Goal: Contribute content: Add original content to the website for others to see

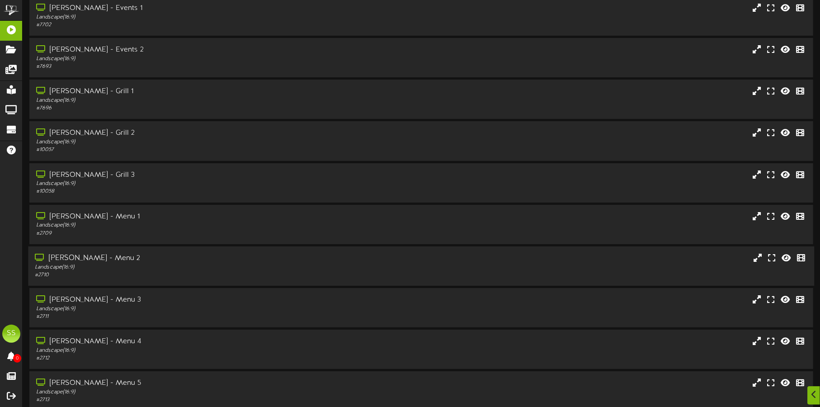
scroll to position [77, 0]
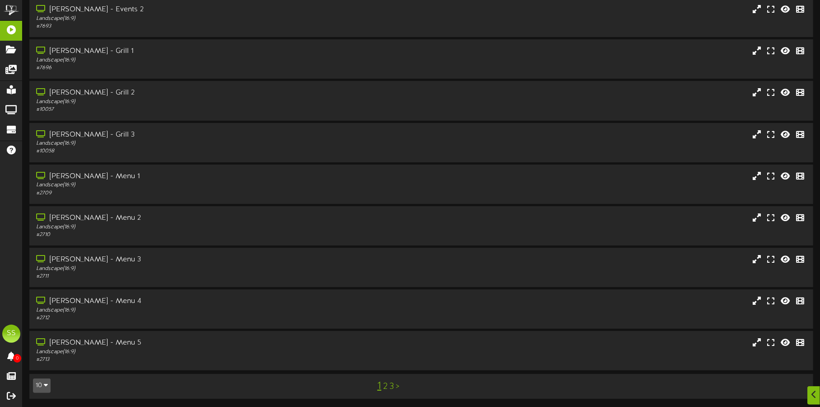
click at [41, 385] on button "10" at bounding box center [42, 385] width 18 height 14
click at [48, 370] on div "100" at bounding box center [41, 368] width 17 height 14
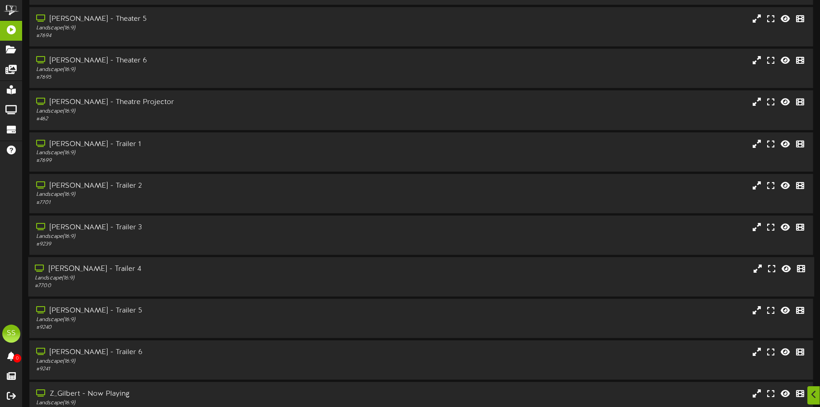
scroll to position [734, 0]
click at [229, 147] on div "[PERSON_NAME] - Trailer 1" at bounding box center [192, 143] width 314 height 10
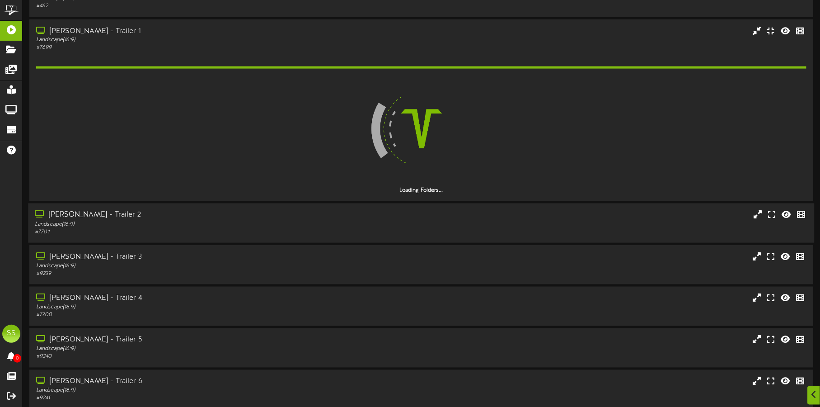
click at [215, 217] on div "[PERSON_NAME] - Trailer 2" at bounding box center [192, 215] width 314 height 10
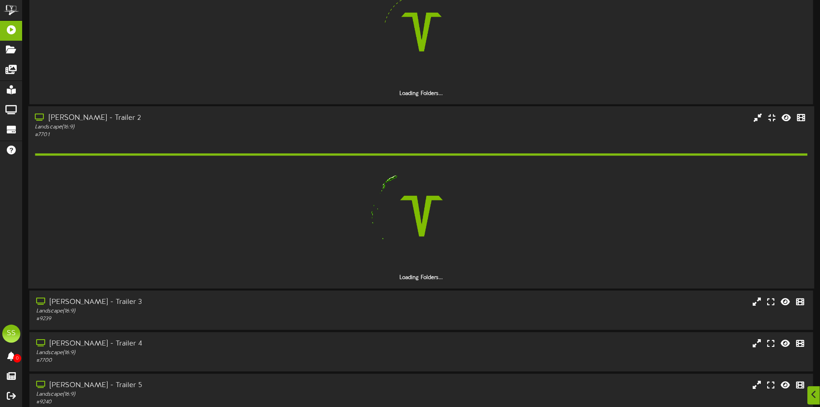
scroll to position [1017, 0]
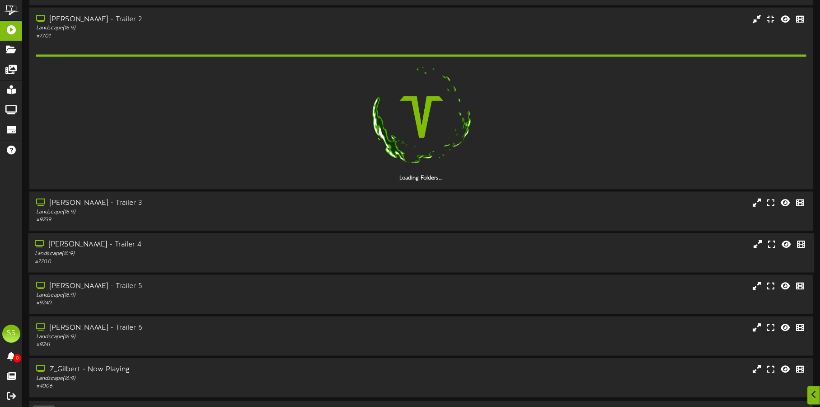
click at [256, 252] on div "Landscape ( 16:9 )" at bounding box center [192, 254] width 314 height 8
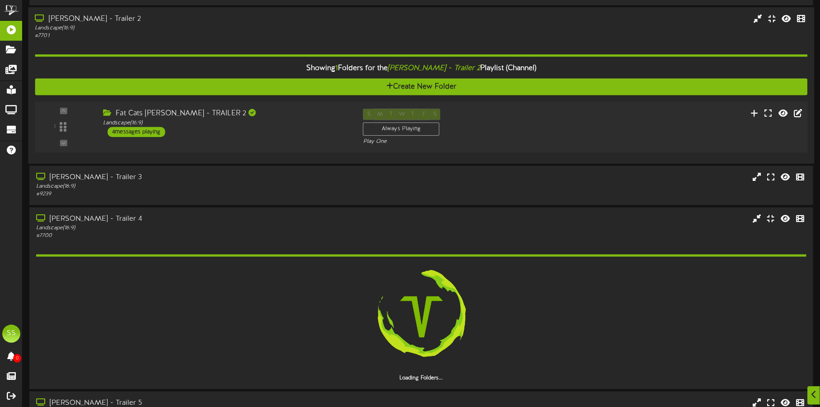
click at [290, 113] on div "Fat Cats [PERSON_NAME] - TRAILER 2" at bounding box center [226, 113] width 246 height 10
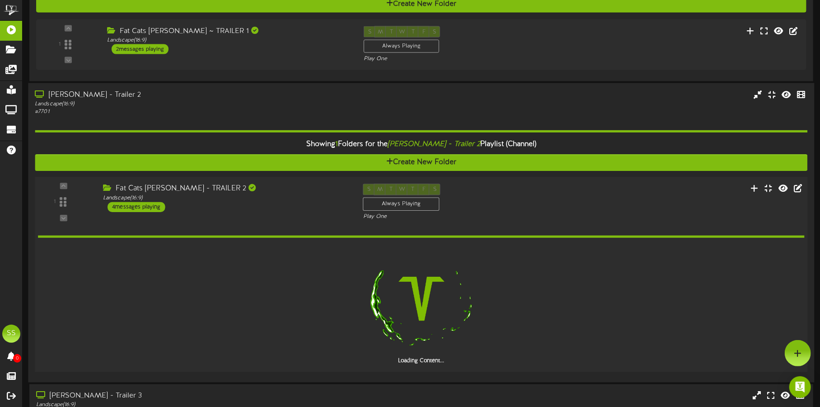
scroll to position [847, 0]
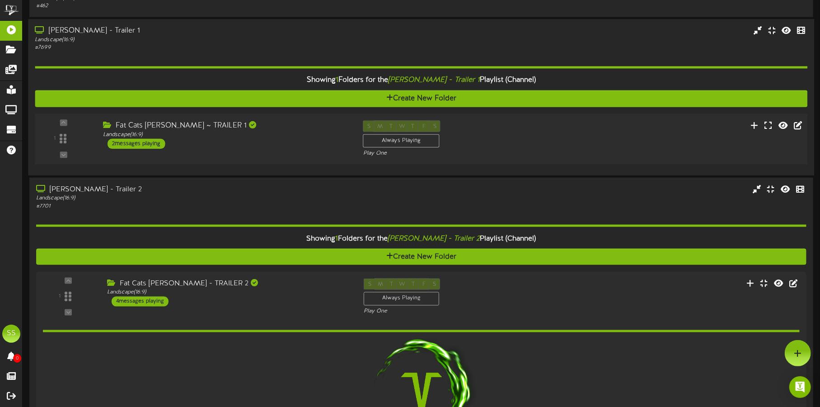
click at [288, 146] on div "Fat Cats [PERSON_NAME] ~ TRAILER 1 Landscape ( 16:9 ) 2 messages playing" at bounding box center [226, 134] width 260 height 28
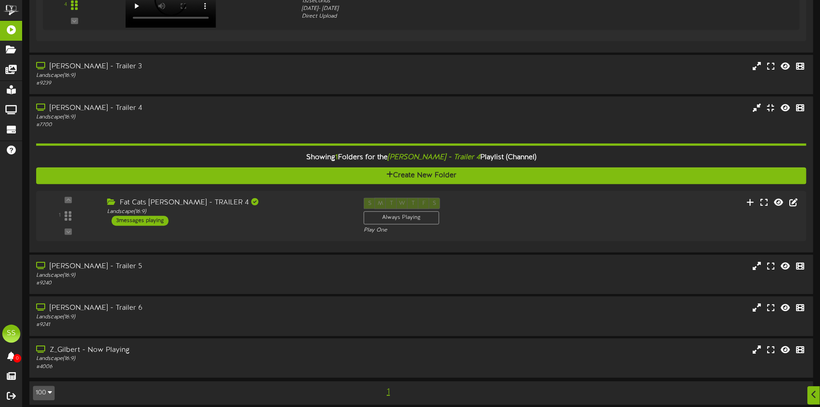
scroll to position [1571, 0]
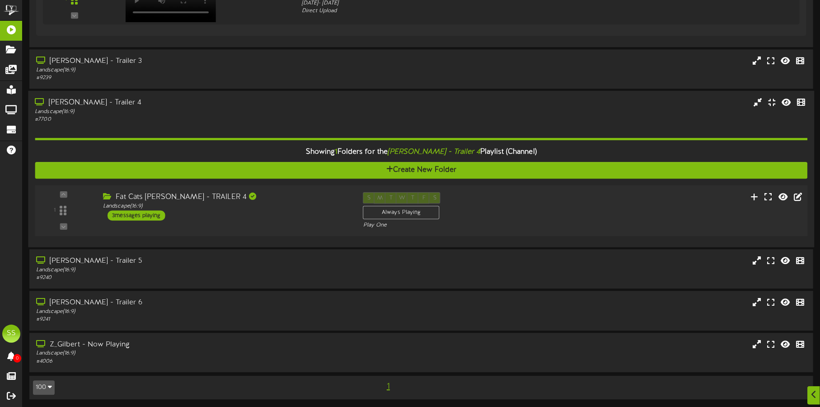
click at [286, 196] on div "Fat Cats [PERSON_NAME] - TRAILER 4" at bounding box center [226, 197] width 246 height 10
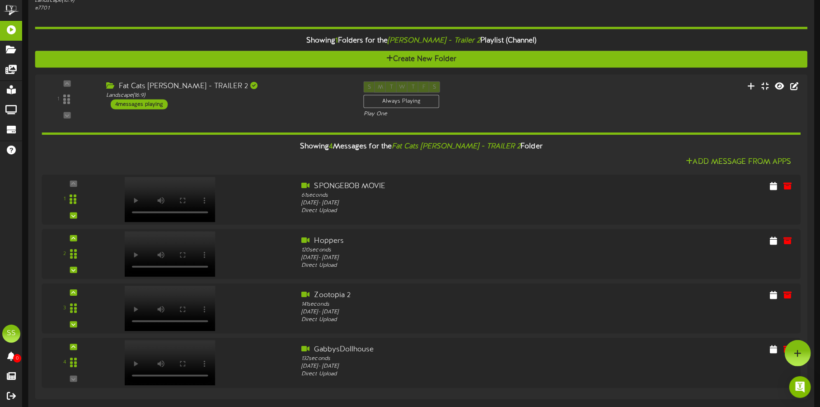
scroll to position [1176, 0]
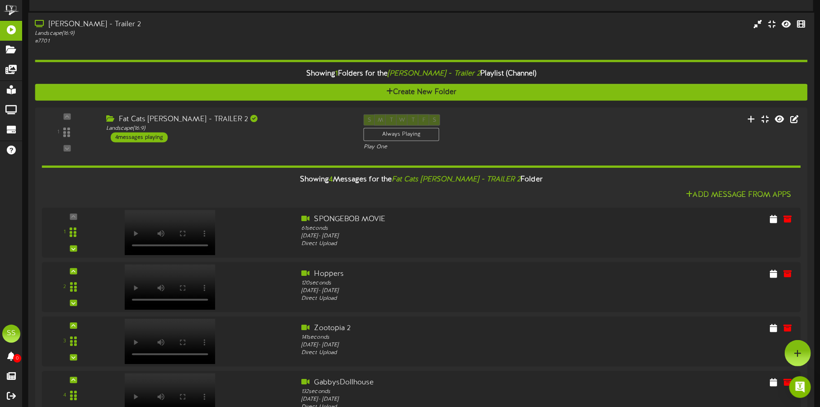
click at [230, 38] on div "# 7701" at bounding box center [192, 41] width 314 height 8
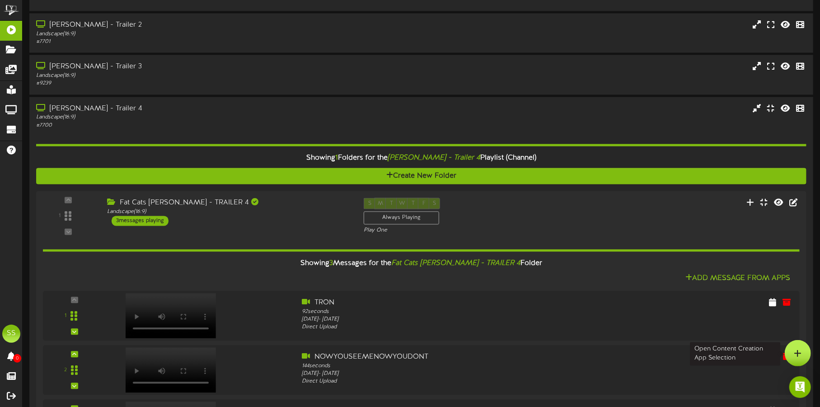
click at [797, 351] on icon at bounding box center [798, 353] width 8 height 8
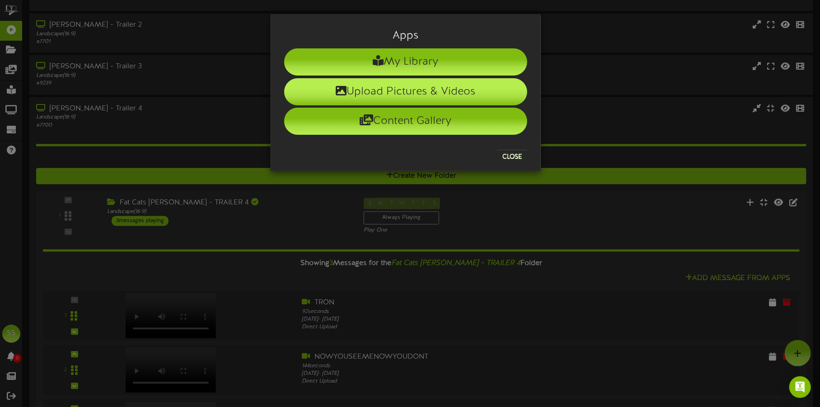
click at [419, 93] on li "Upload Pictures & Videos" at bounding box center [405, 91] width 243 height 27
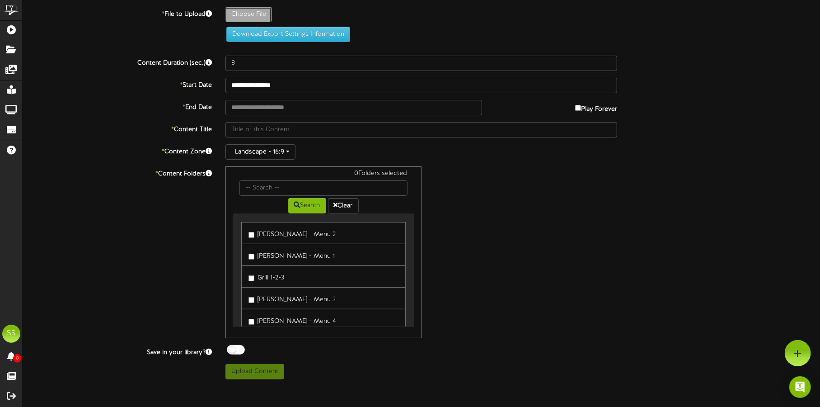
type input "**********"
type input "GOAT-2132026"
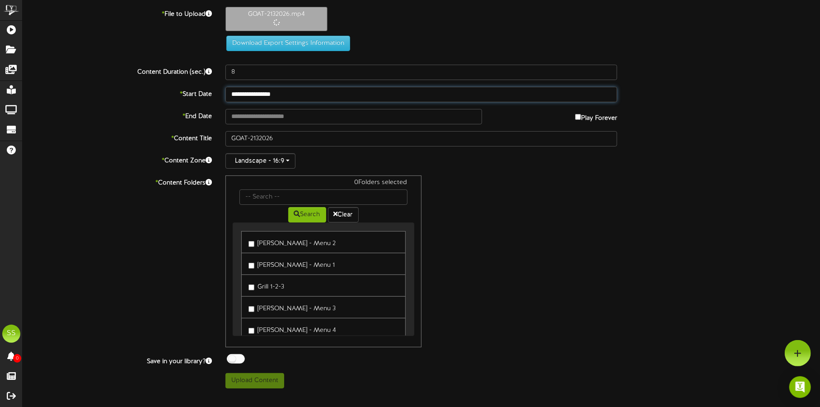
click at [274, 94] on input "**********" at bounding box center [421, 94] width 392 height 15
type input "133"
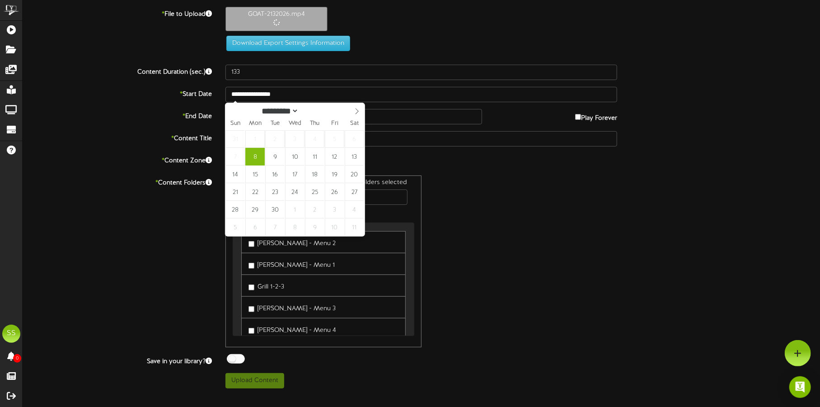
click at [540, 234] on div "0 Folders selected Search Clear [PERSON_NAME] - Menu 2 [PERSON_NAME] - Menu 1 G…" at bounding box center [422, 261] width 406 height 172
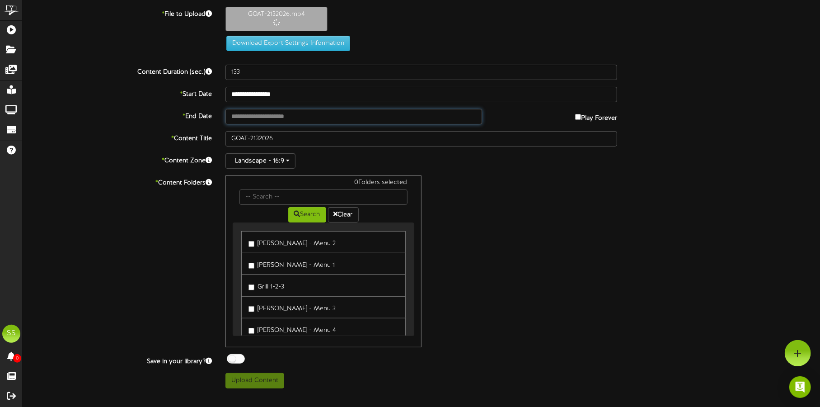
click at [277, 116] on input "text" at bounding box center [353, 116] width 257 height 15
type input "**********"
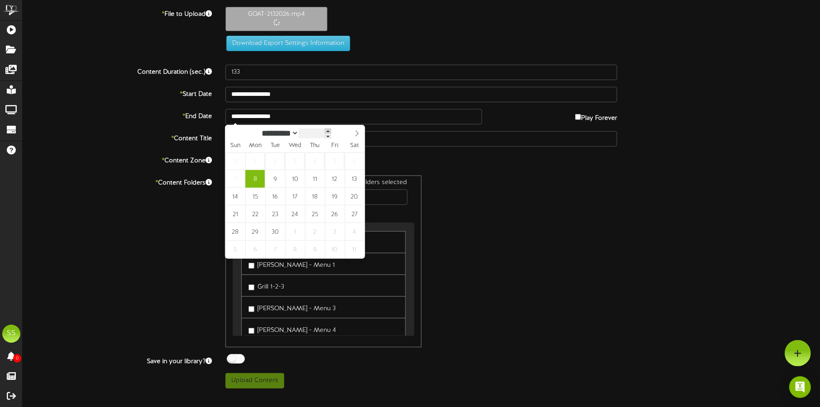
type input "****"
click at [331, 131] on span at bounding box center [328, 130] width 6 height 5
click at [299, 130] on select "******* ******** ***** ***** *** **** **** ****** ********* ******* ******** **…" at bounding box center [279, 132] width 40 height 9
select select "*"
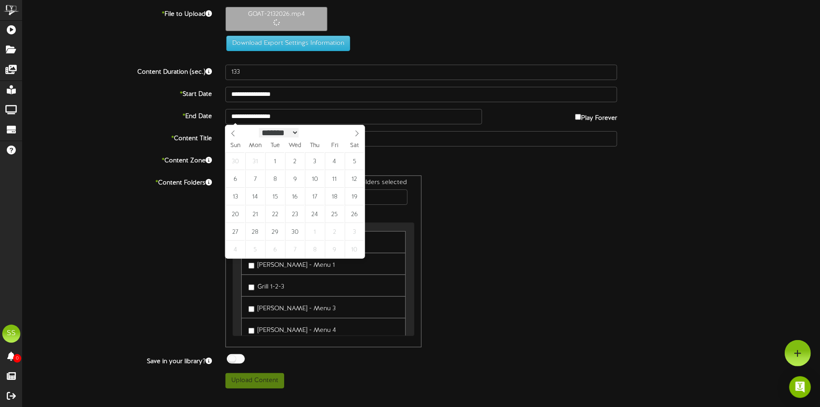
click at [259, 128] on select "******* ******** ***** ***** *** **** **** ****** ********* ******* ******** **…" at bounding box center [279, 132] width 40 height 9
type input "**********"
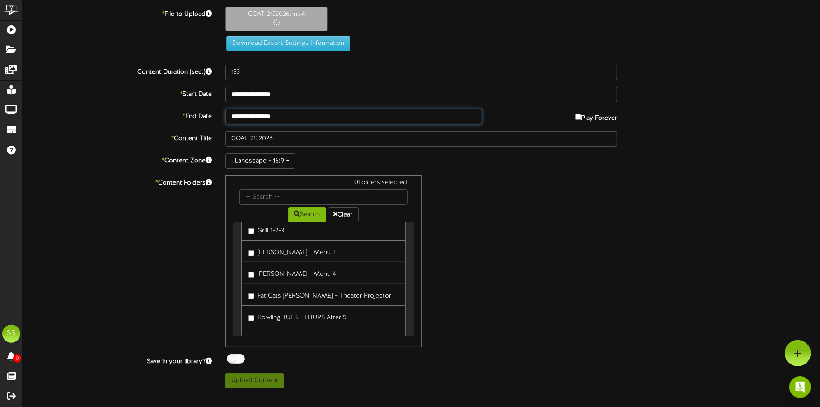
scroll to position [112, 0]
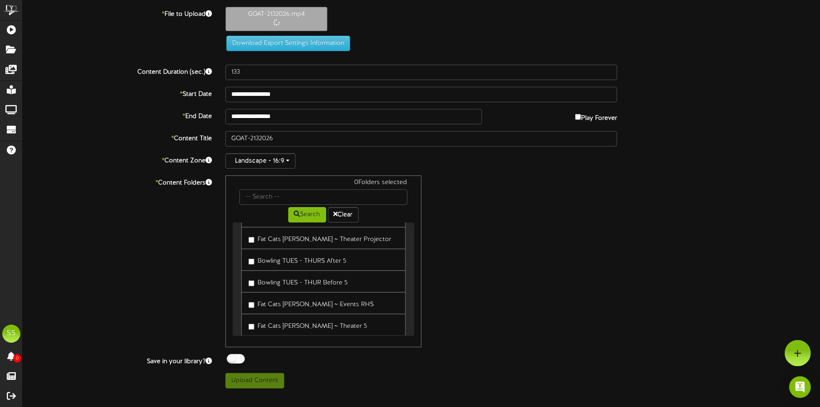
click at [320, 233] on label "Fat Cats [PERSON_NAME] ~ Theater Projector" at bounding box center [319, 238] width 143 height 12
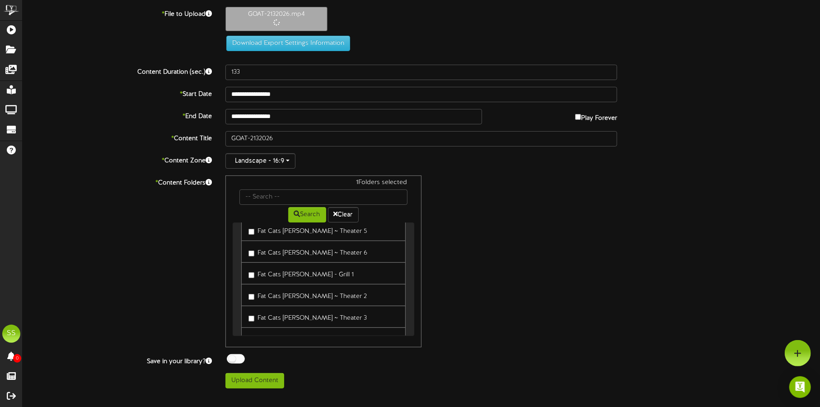
scroll to position [226, 0]
click at [341, 277] on link "Fat Cats [PERSON_NAME] ~ Theater 2" at bounding box center [323, 276] width 164 height 22
click at [337, 275] on link "Fat Cats [PERSON_NAME] ~ Theater 2" at bounding box center [323, 276] width 164 height 22
click at [326, 274] on label "Fat Cats [PERSON_NAME] ~ Theater 2" at bounding box center [307, 276] width 118 height 12
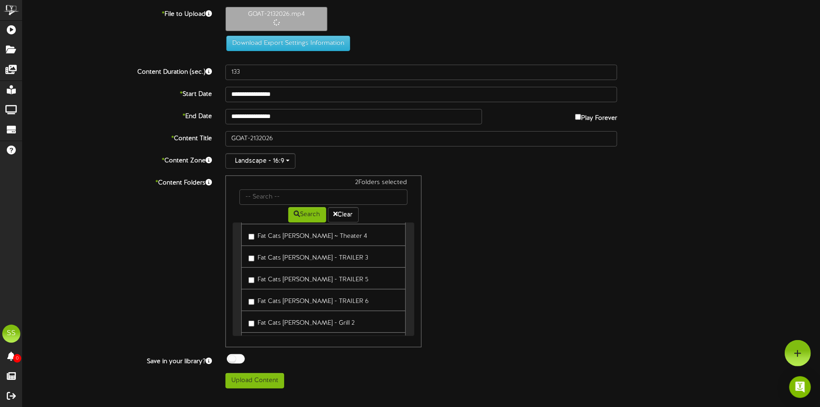
scroll to position [395, 0]
click at [319, 258] on label "Fat Cats [PERSON_NAME] - TRAILER 5" at bounding box center [308, 259] width 120 height 12
click at [244, 278] on link "Fat Cats [PERSON_NAME] ~ Theater 2" at bounding box center [323, 276] width 164 height 22
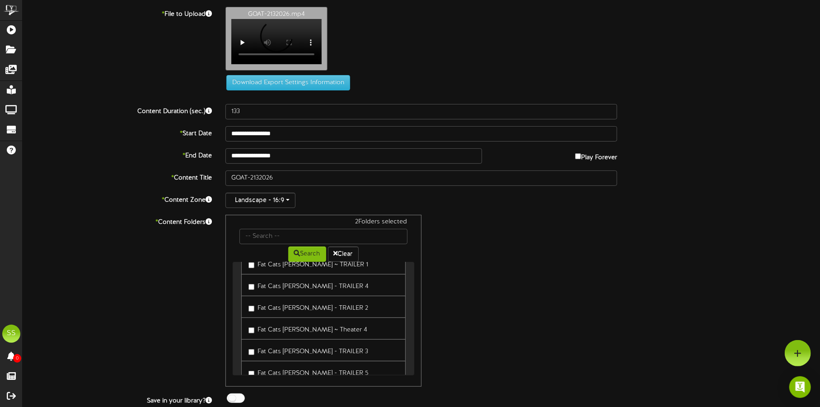
scroll to position [338, 0]
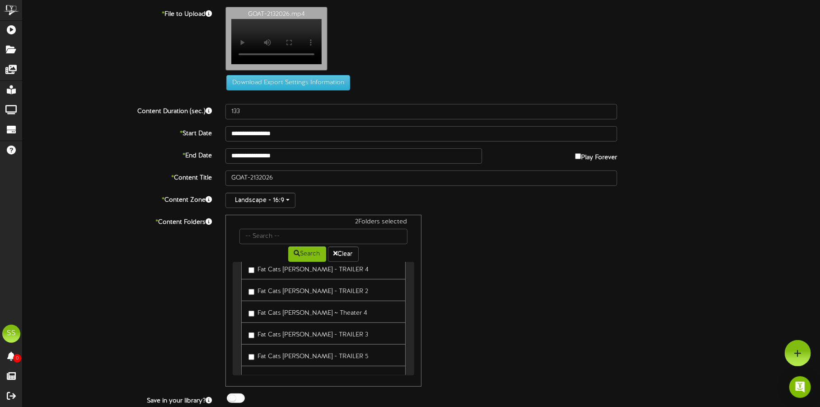
click at [301, 289] on label "Fat Cats [PERSON_NAME] - TRAILER 2" at bounding box center [308, 290] width 120 height 12
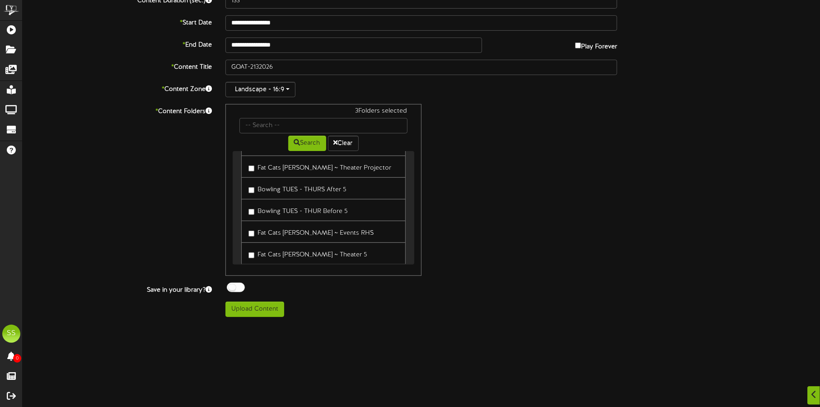
scroll to position [112, 0]
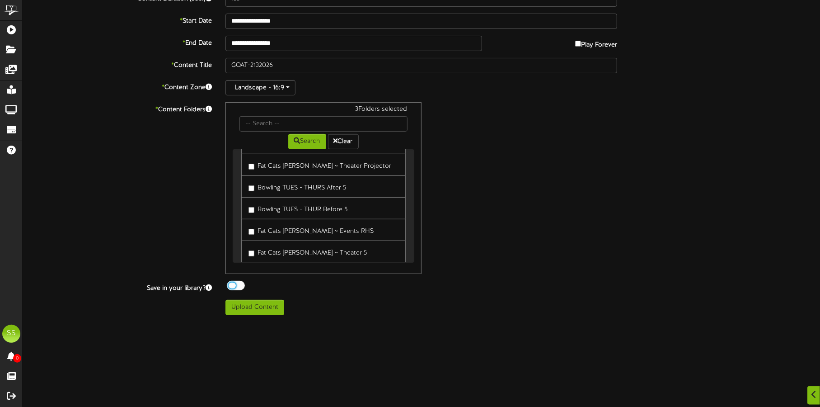
click at [235, 288] on div at bounding box center [236, 285] width 18 height 9
click at [249, 313] on button "Upload Content" at bounding box center [254, 307] width 59 height 15
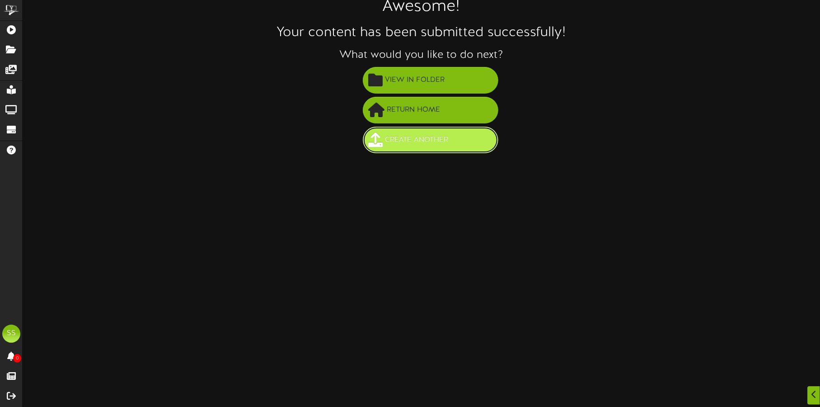
click at [429, 136] on span "Create Another" at bounding box center [417, 139] width 68 height 15
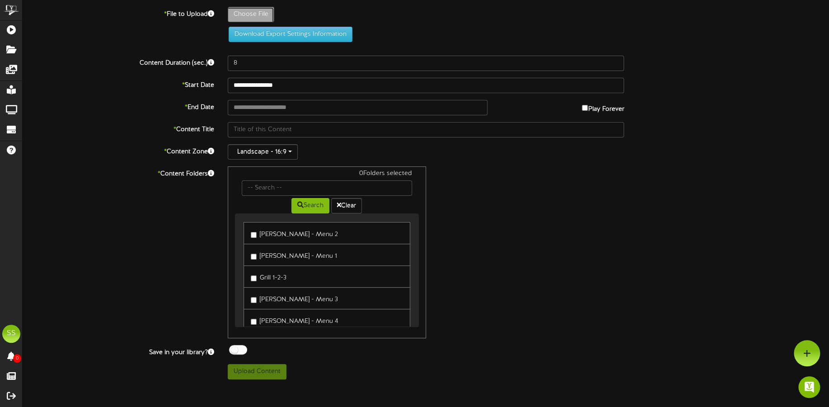
type input "**********"
type input "REGRETTINGYOU10242025"
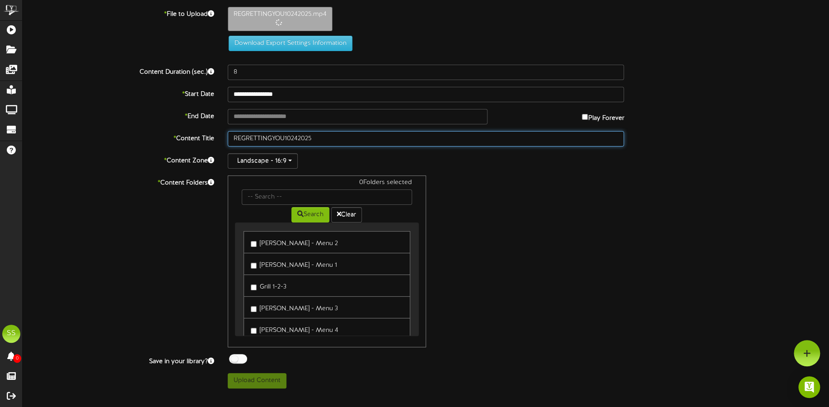
click at [287, 138] on input "REGRETTINGYOU10242025" at bounding box center [426, 138] width 397 height 15
type input "152"
click at [285, 138] on input "REGRETTINGYOU10-24-2025" at bounding box center [426, 138] width 397 height 15
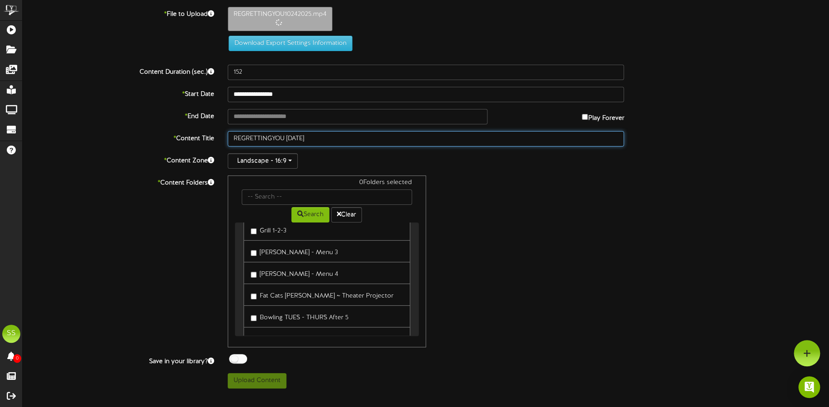
type input "REGRETTINGYOU [DATE]"
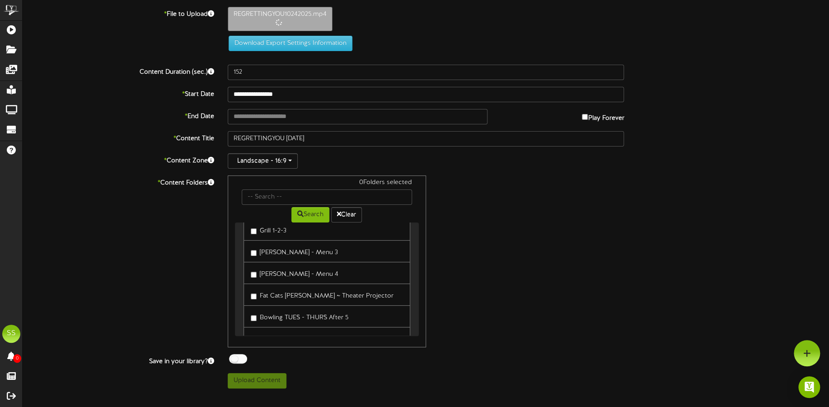
click at [346, 292] on label "Fat Cats [PERSON_NAME] ~ Theater Projector" at bounding box center [322, 294] width 143 height 12
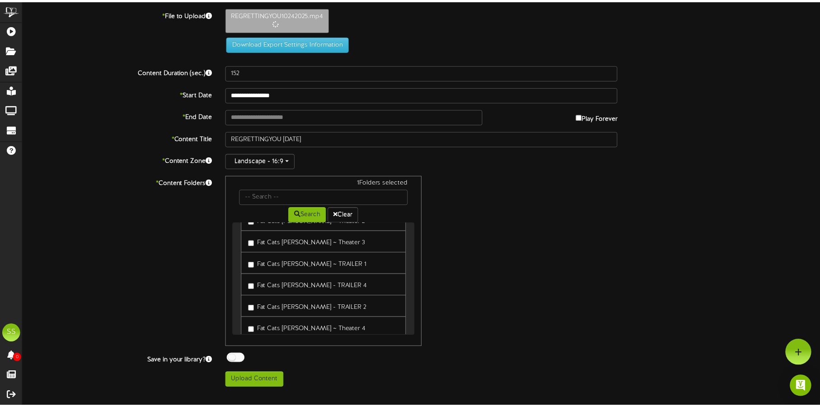
scroll to position [282, 0]
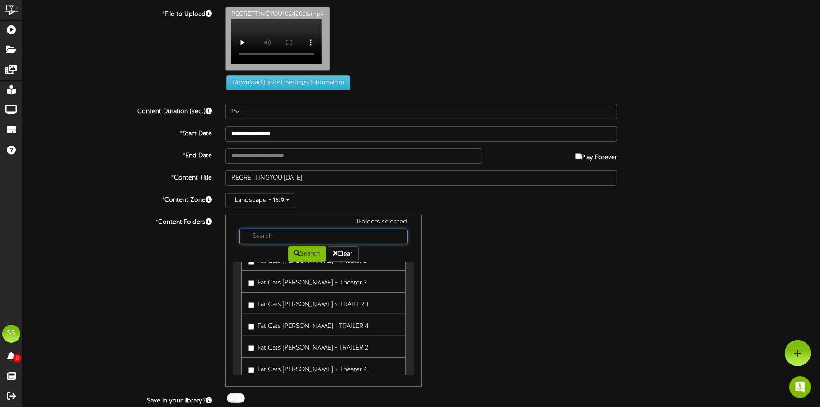
click at [332, 244] on input "text" at bounding box center [323, 236] width 168 height 15
click at [326, 305] on label "Fat Cats [PERSON_NAME] ~ TRAILER 1" at bounding box center [308, 303] width 120 height 12
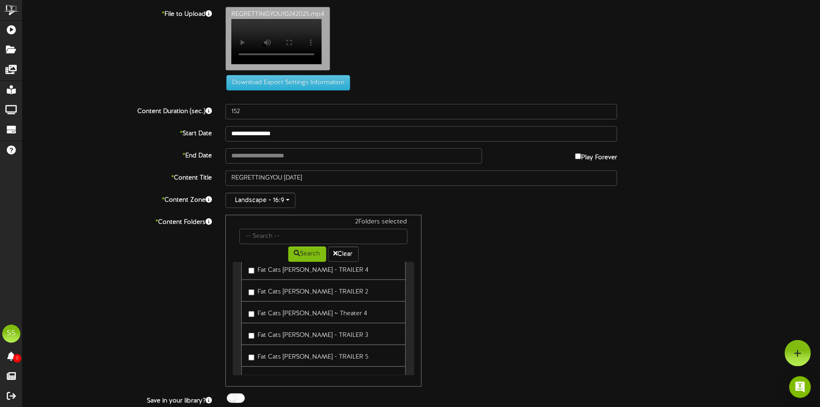
scroll to position [338, 0]
click at [335, 337] on label "Fat Cats [PERSON_NAME] - TRAILER 3" at bounding box center [308, 333] width 120 height 12
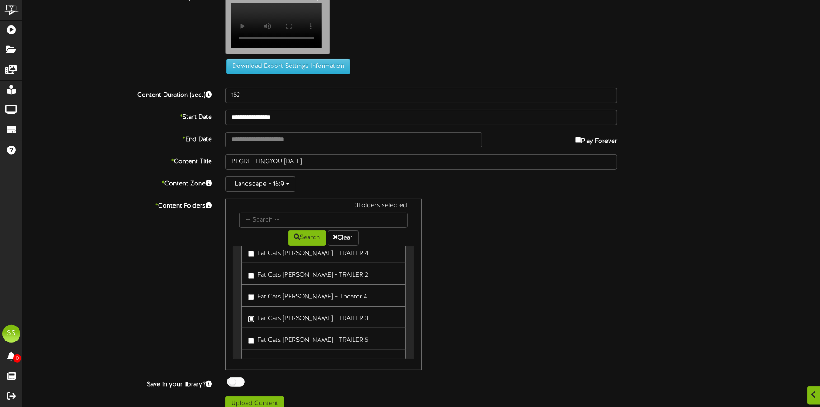
scroll to position [32, 0]
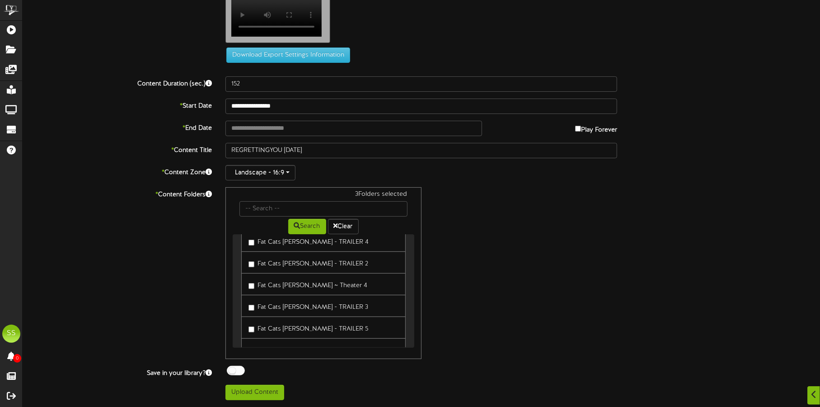
click at [234, 371] on div at bounding box center [236, 370] width 18 height 9
click at [247, 391] on button "Upload Content" at bounding box center [254, 391] width 59 height 15
type input "**********"
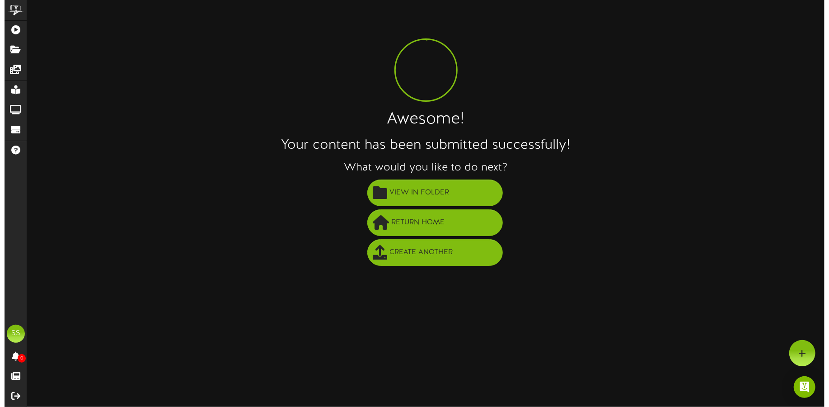
scroll to position [0, 0]
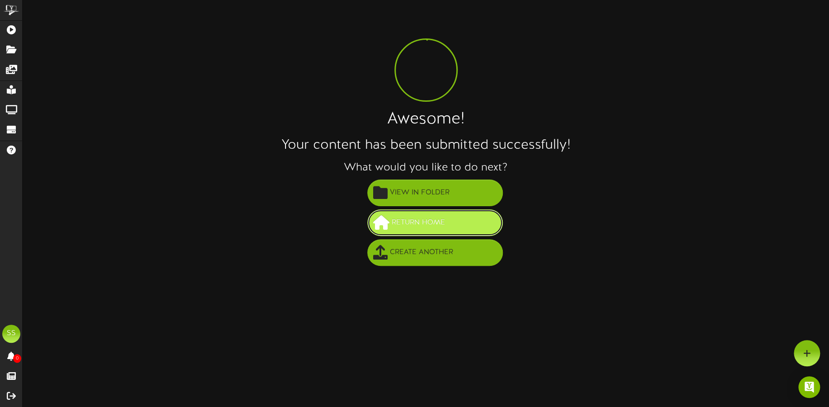
click at [444, 230] on button "Return Home" at bounding box center [435, 222] width 136 height 27
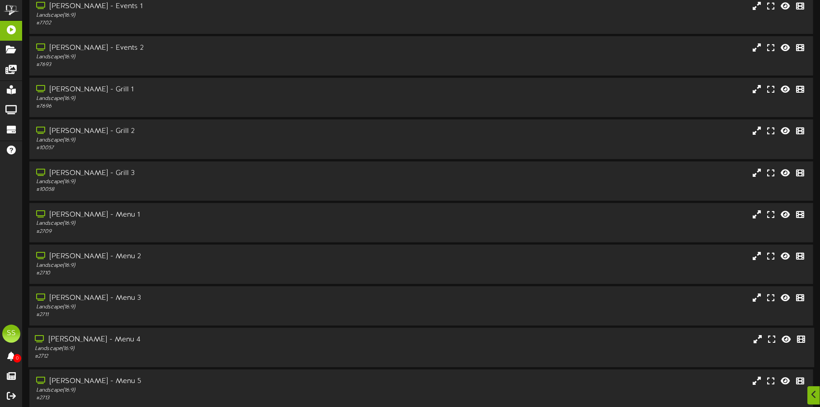
scroll to position [77, 0]
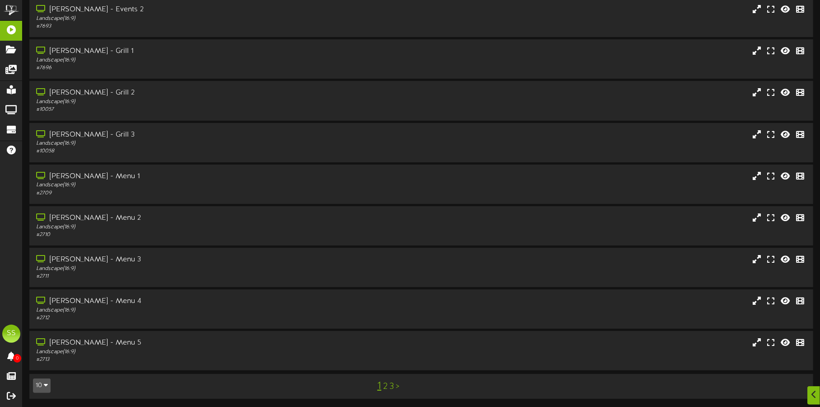
click at [40, 378] on button "10" at bounding box center [42, 385] width 18 height 14
click at [41, 364] on div "100" at bounding box center [41, 368] width 17 height 14
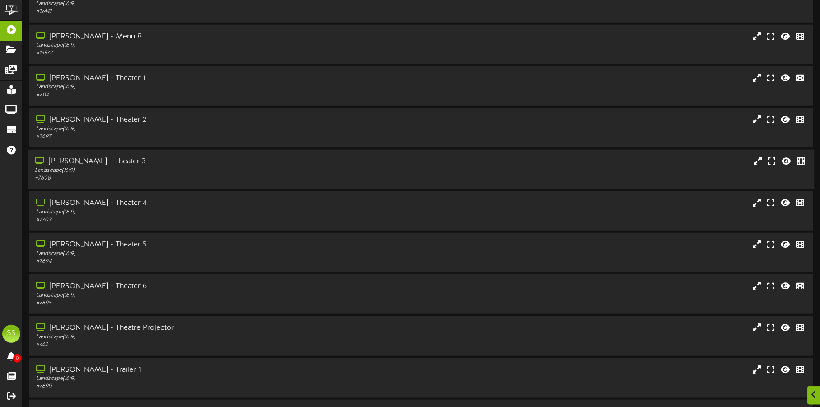
scroll to position [564, 0]
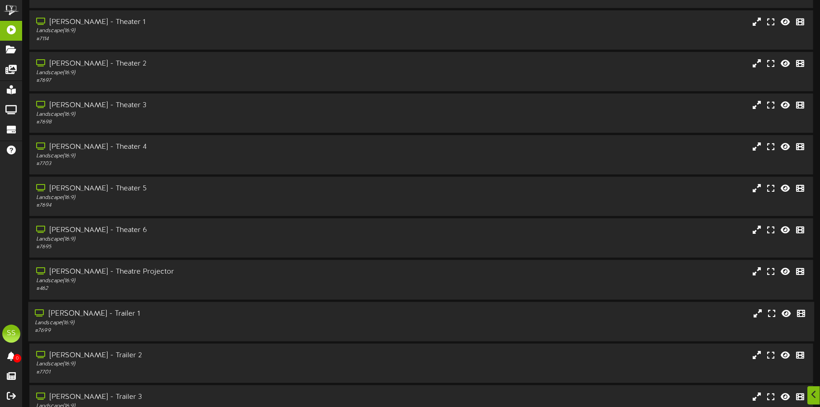
click at [172, 323] on div "Landscape ( 16:9 )" at bounding box center [192, 323] width 314 height 8
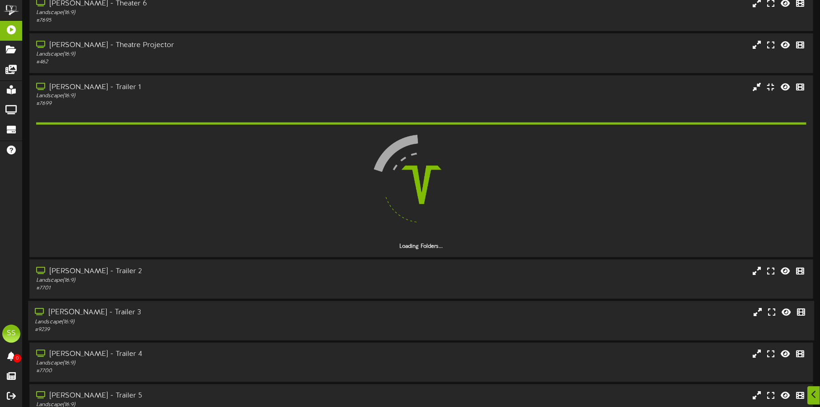
click at [197, 321] on div "Landscape ( 16:9 )" at bounding box center [192, 322] width 314 height 8
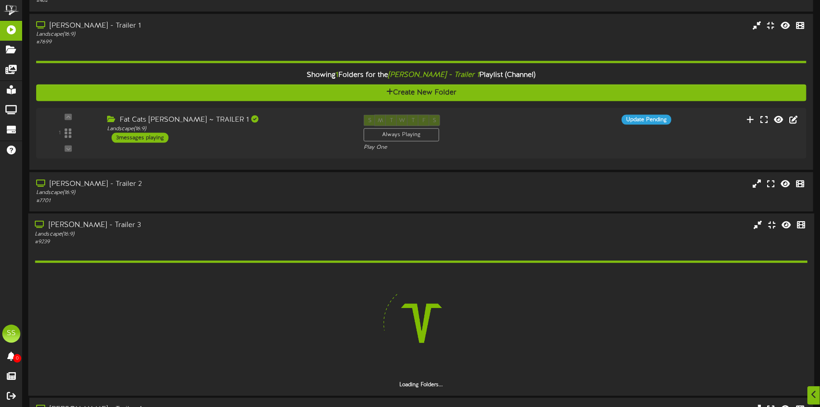
scroll to position [903, 0]
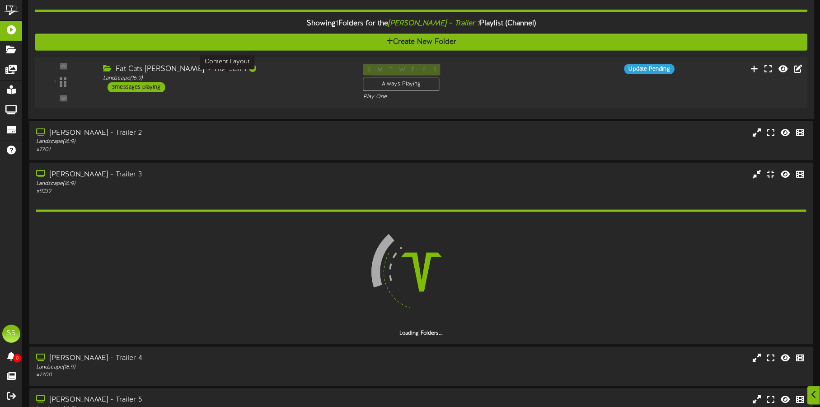
click at [312, 80] on div "Landscape ( 16:9 )" at bounding box center [226, 78] width 246 height 8
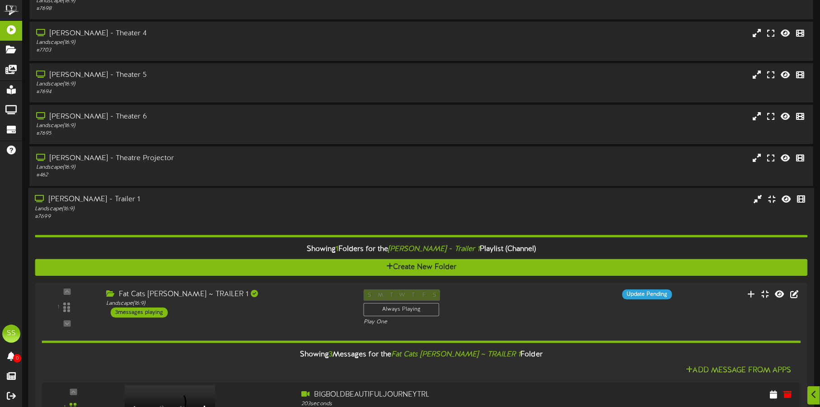
scroll to position [847, 0]
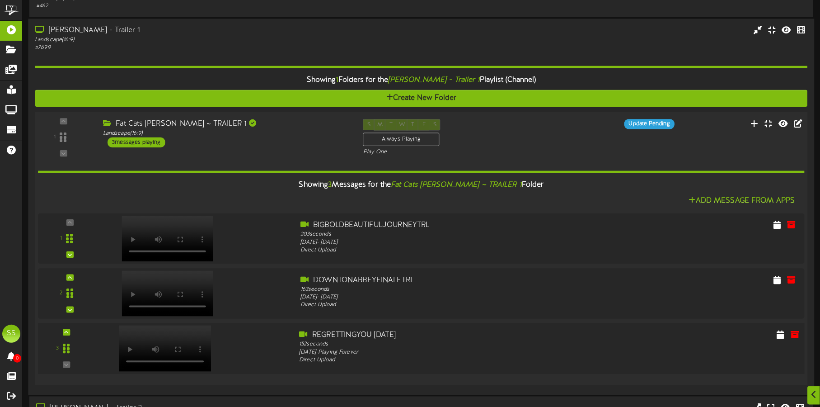
click at [269, 345] on div at bounding box center [194, 345] width 193 height 33
click at [783, 335] on icon at bounding box center [780, 334] width 9 height 10
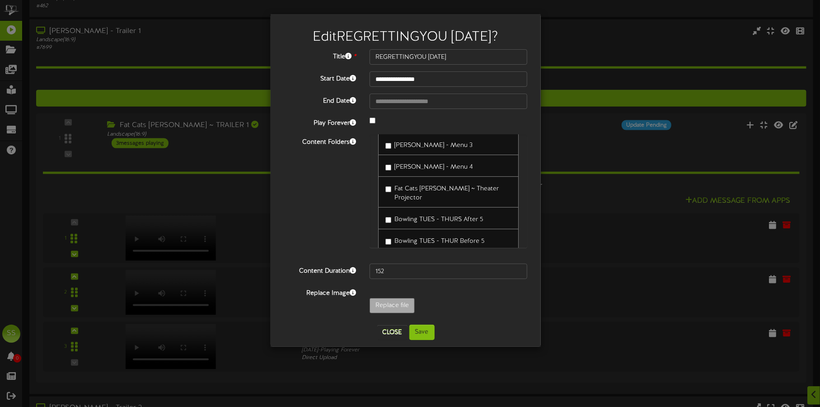
scroll to position [56, 0]
click at [414, 97] on input "**********" at bounding box center [449, 101] width 158 height 15
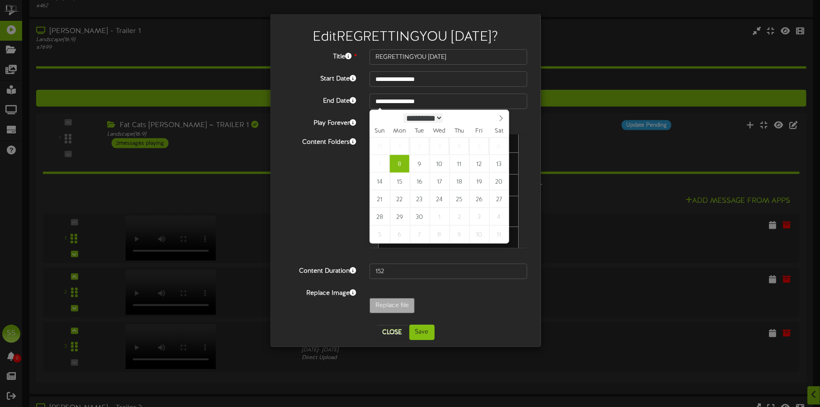
click at [443, 119] on select "********* ******* ******** ********" at bounding box center [423, 117] width 40 height 9
select select "*"
click at [403, 113] on select "********* ******* ******** ********" at bounding box center [423, 117] width 40 height 9
type input "**********"
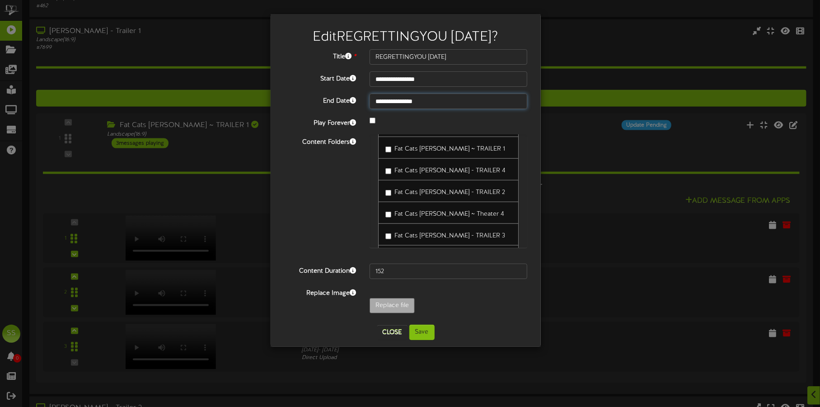
scroll to position [338, 0]
drag, startPoint x: 420, startPoint y: 333, endPoint x: 435, endPoint y: 334, distance: 14.5
click at [421, 333] on button "Save" at bounding box center [421, 331] width 25 height 15
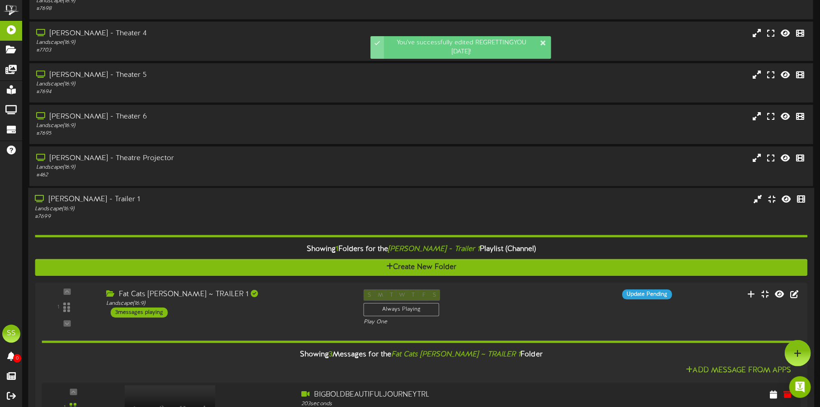
click at [220, 209] on div "Landscape ( 16:9 )" at bounding box center [192, 209] width 314 height 8
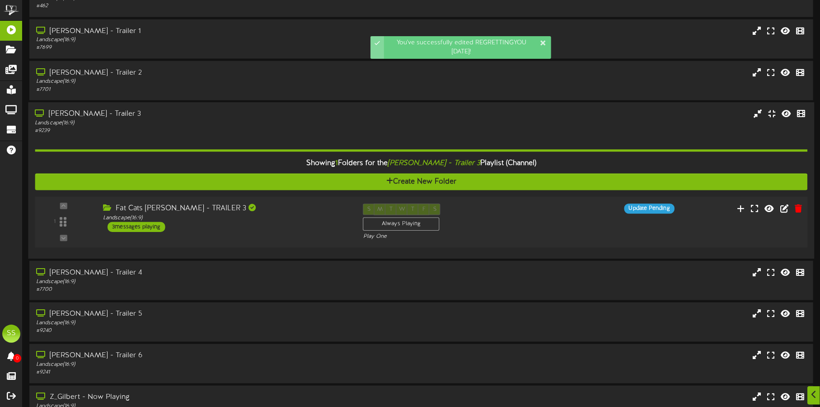
scroll to position [900, 0]
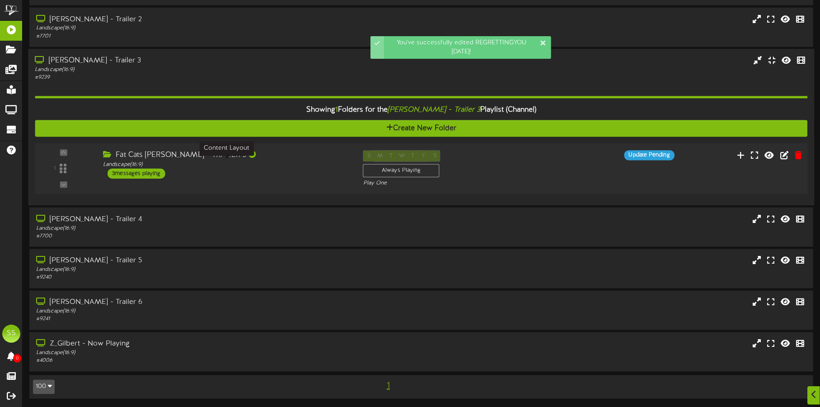
click at [301, 162] on div "Landscape ( 16:9 )" at bounding box center [226, 164] width 246 height 8
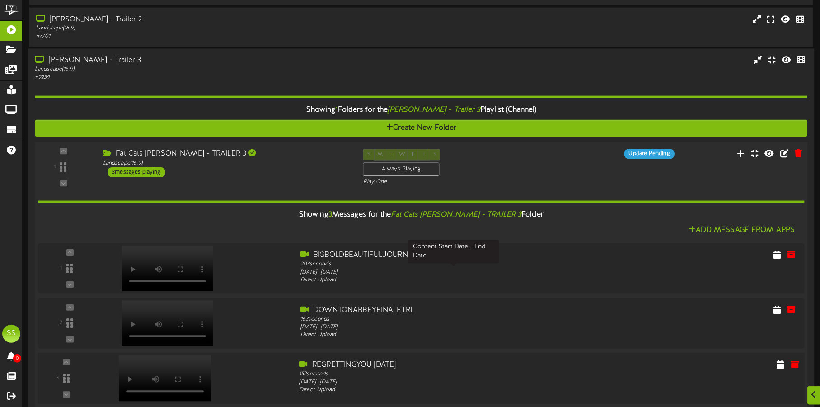
scroll to position [1013, 0]
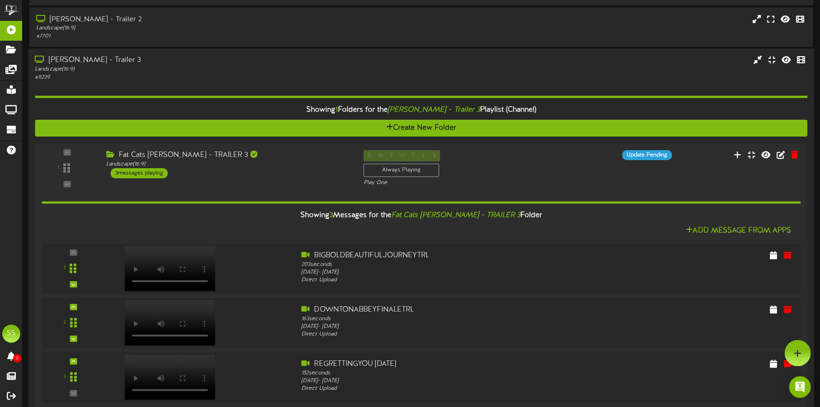
click at [199, 69] on div "Landscape ( 16:9 )" at bounding box center [192, 70] width 314 height 8
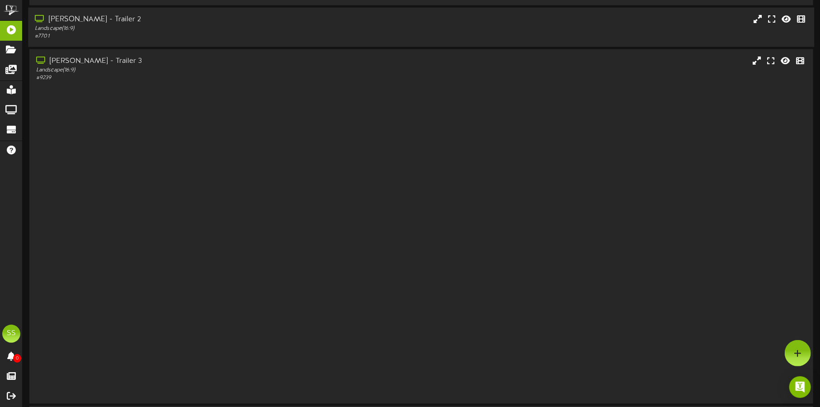
scroll to position [784, 0]
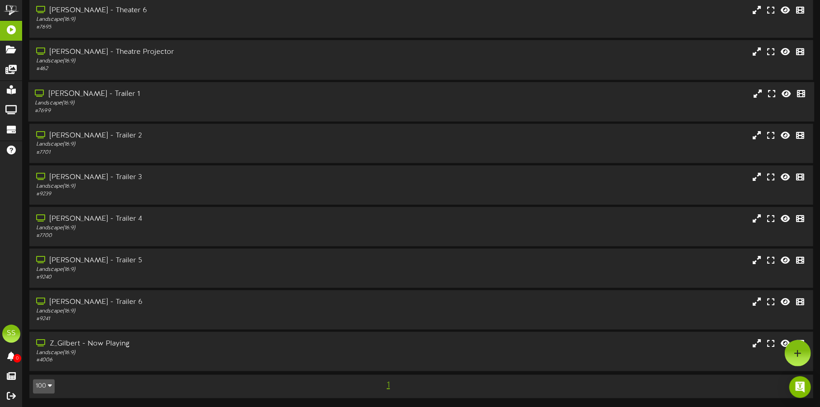
click at [182, 103] on div "Landscape ( 16:9 )" at bounding box center [192, 103] width 314 height 8
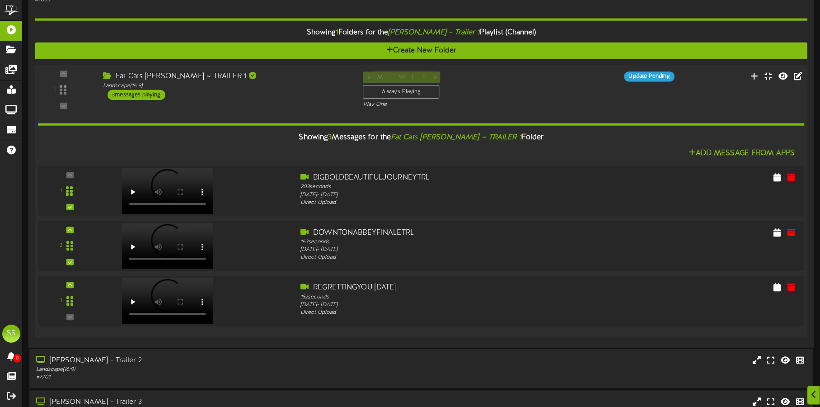
scroll to position [897, 0]
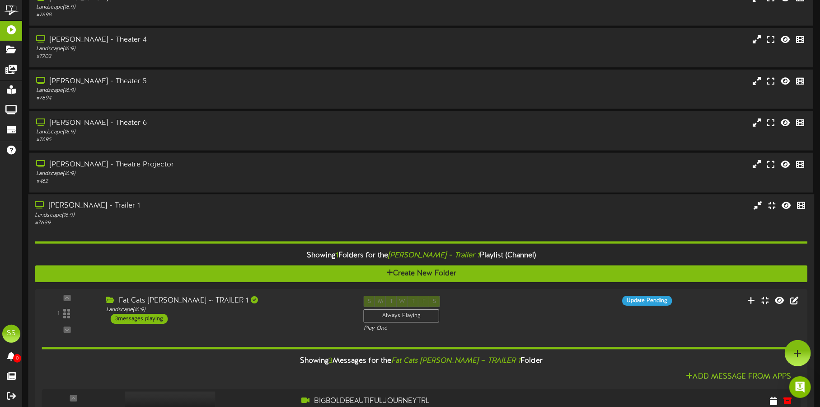
click at [234, 227] on div "Showing 1 Folders for the Gilbert - Trailer 1 Playlist (Channel) Create New Fol…" at bounding box center [421, 395] width 773 height 337
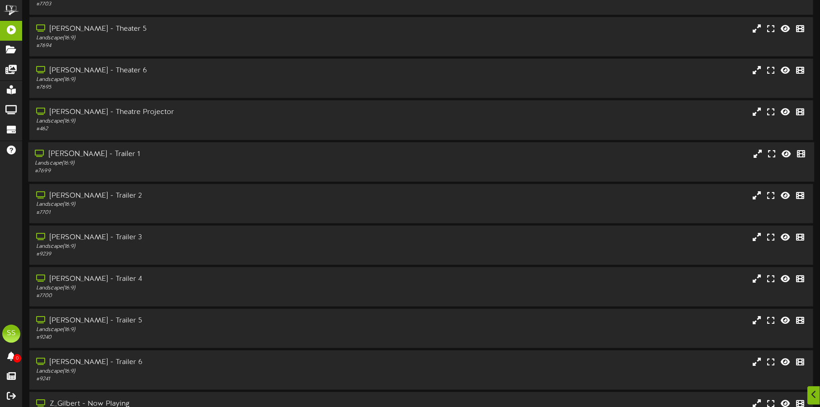
scroll to position [784, 0]
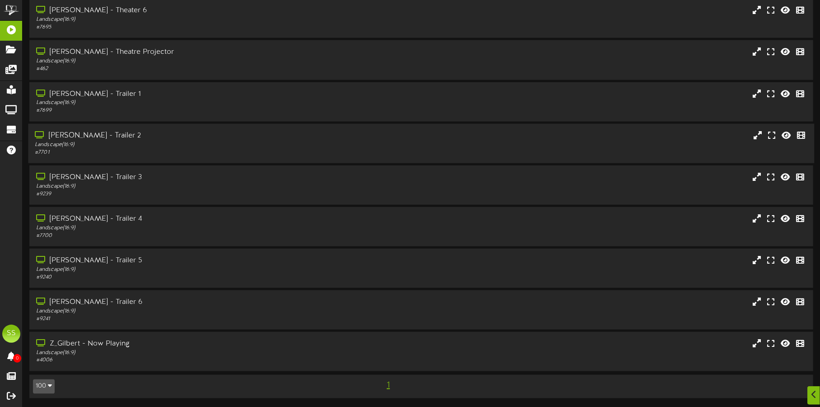
click at [242, 134] on div "[PERSON_NAME] - Trailer 2" at bounding box center [192, 136] width 314 height 10
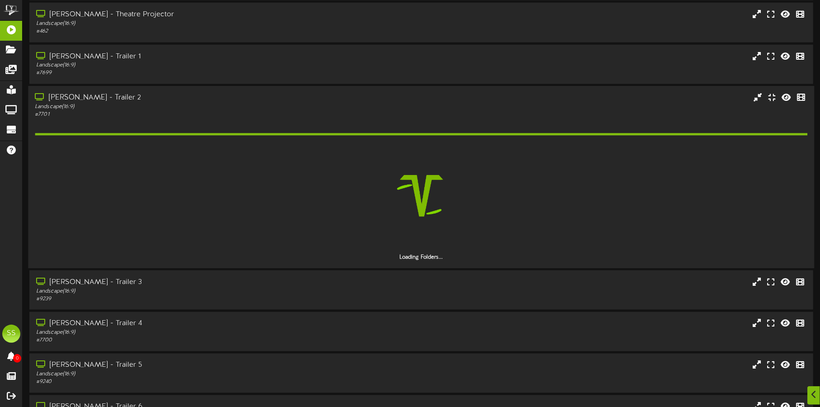
scroll to position [840, 0]
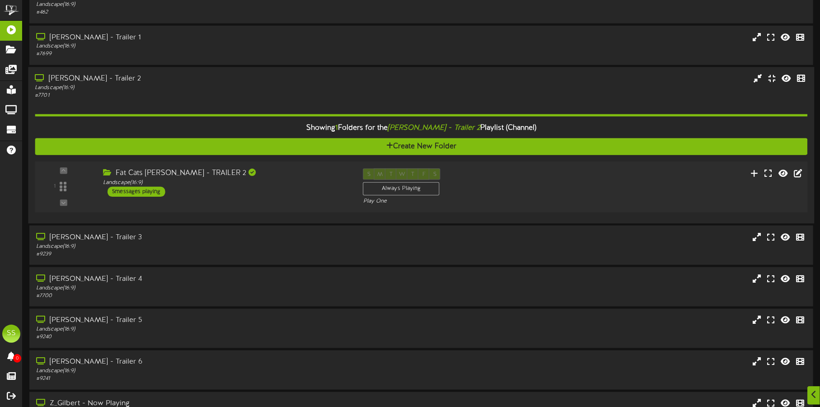
click at [305, 194] on div "Fat Cats Gilbert - TRAILER 2 Landscape ( 16:9 ) 5 messages playing" at bounding box center [226, 182] width 260 height 28
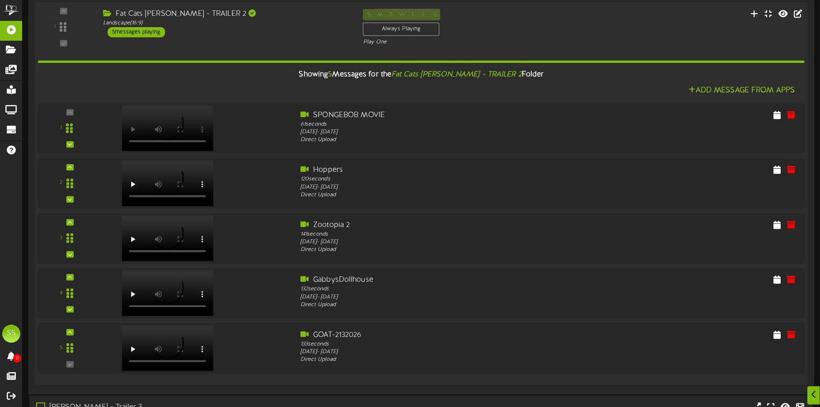
scroll to position [1010, 0]
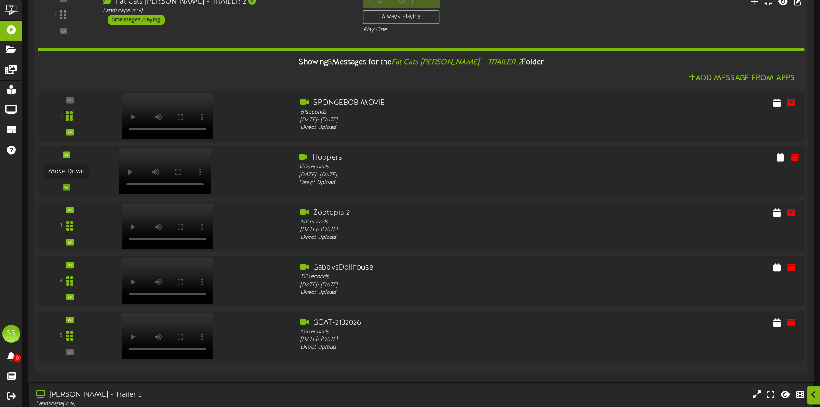
click at [65, 185] on icon at bounding box center [66, 187] width 4 height 5
click at [67, 239] on div at bounding box center [66, 242] width 7 height 6
click at [67, 295] on icon at bounding box center [66, 297] width 4 height 5
click at [68, 185] on icon at bounding box center [66, 187] width 4 height 5
click at [68, 152] on icon at bounding box center [66, 154] width 4 height 5
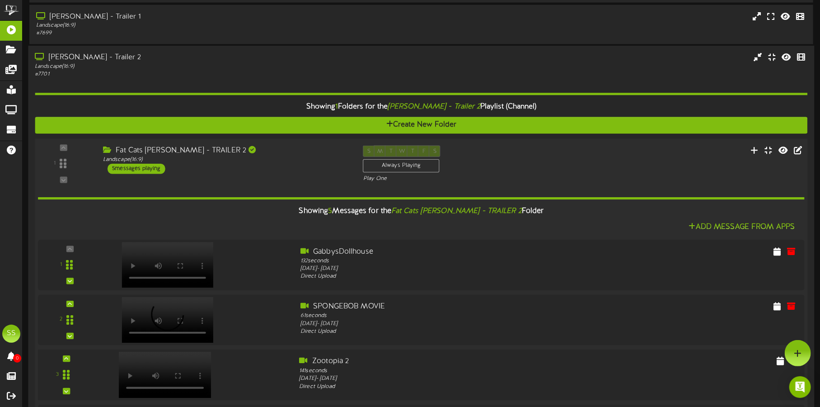
scroll to position [784, 0]
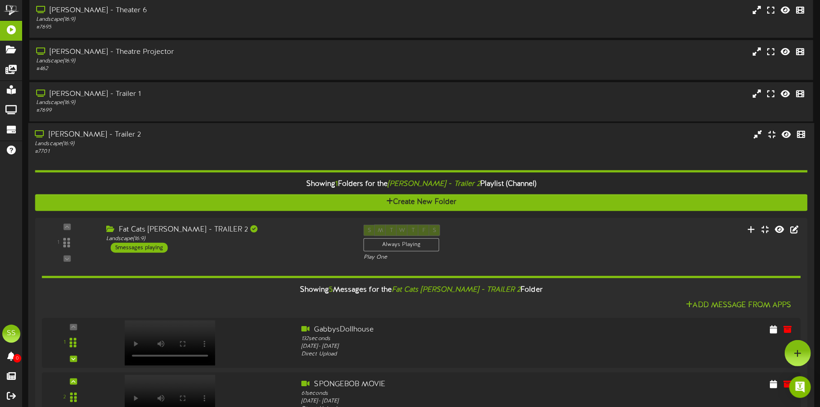
click at [231, 146] on div "Landscape ( 16:9 )" at bounding box center [192, 144] width 314 height 8
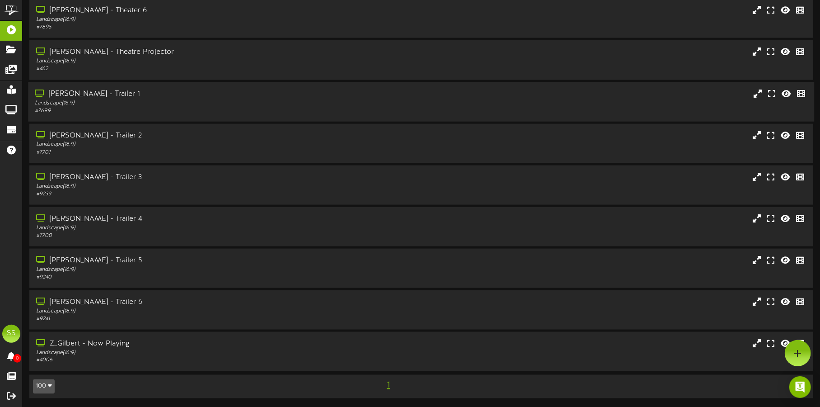
click at [243, 96] on div "[PERSON_NAME] - Trailer 1" at bounding box center [192, 94] width 314 height 10
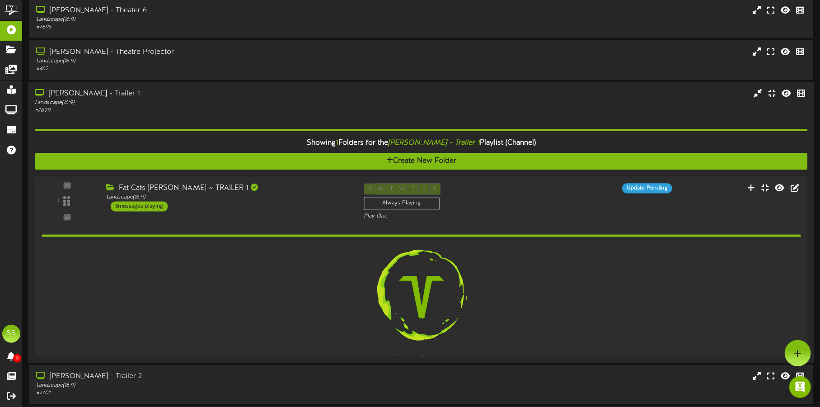
click at [243, 96] on div "[PERSON_NAME] - Trailer 1" at bounding box center [192, 94] width 314 height 10
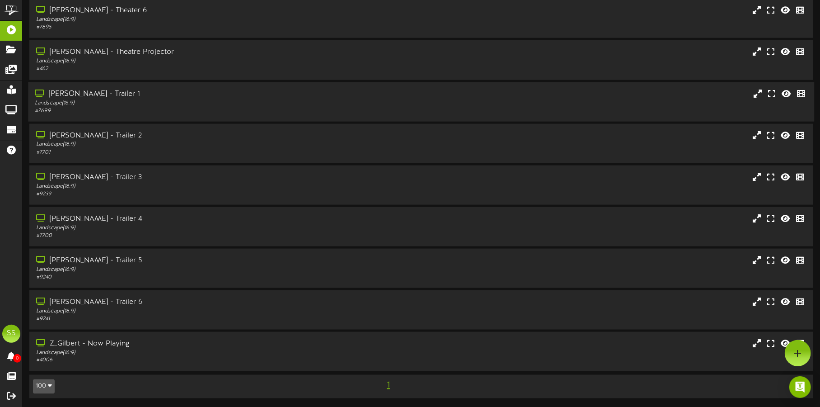
click at [243, 96] on div "[PERSON_NAME] - Trailer 1" at bounding box center [192, 94] width 314 height 10
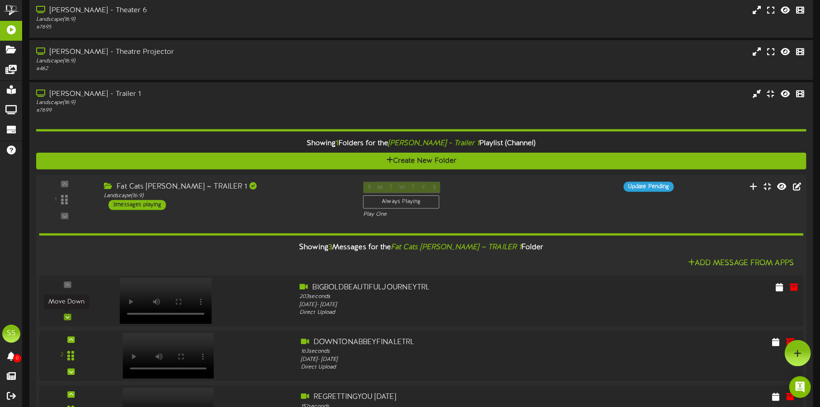
click at [68, 315] on icon at bounding box center [68, 317] width 4 height 5
click at [207, 107] on div "# 7699" at bounding box center [192, 110] width 314 height 8
